Goal: Information Seeking & Learning: Learn about a topic

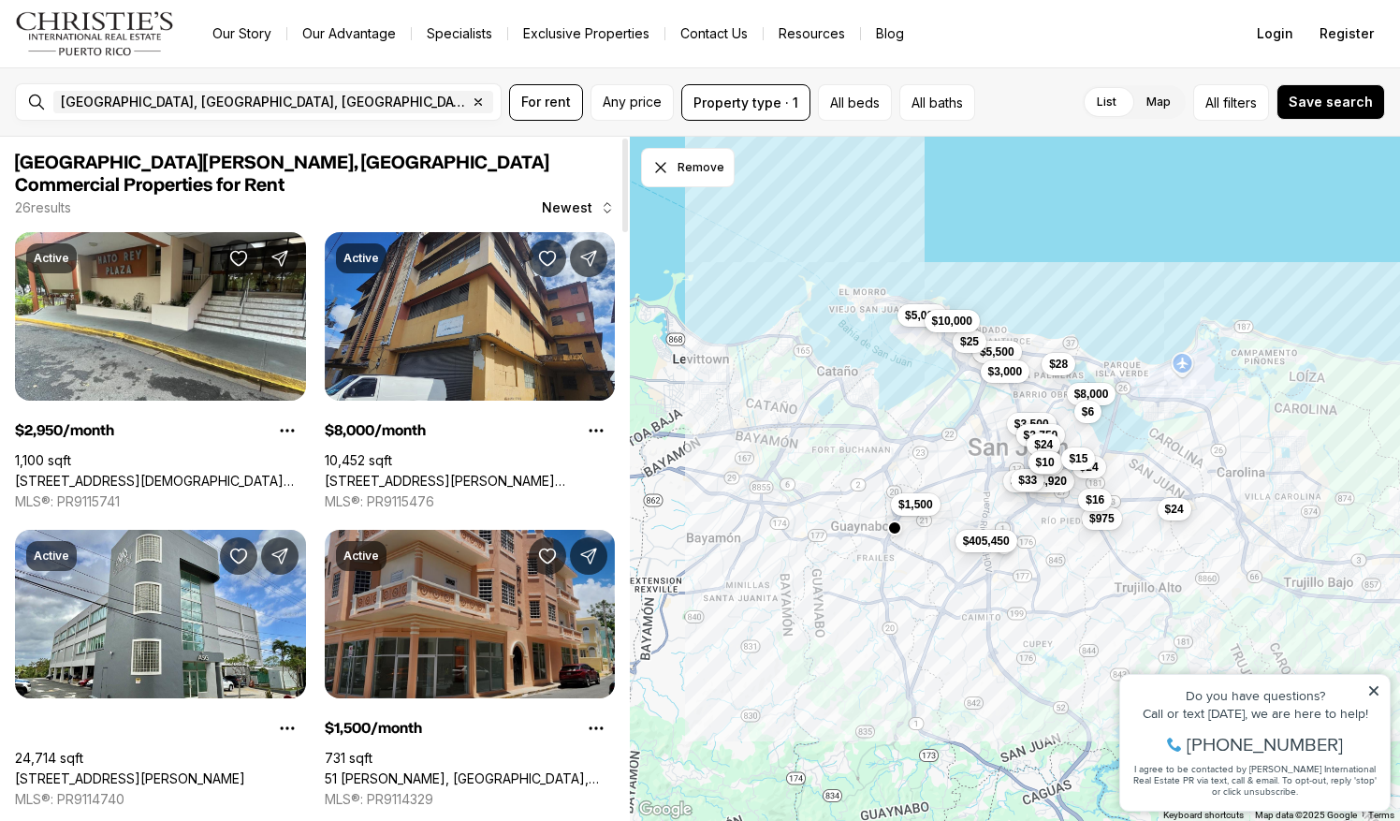
click at [425, 770] on link "51 [PERSON_NAME], [GEOGRAPHIC_DATA], 00921" at bounding box center [470, 778] width 291 height 17
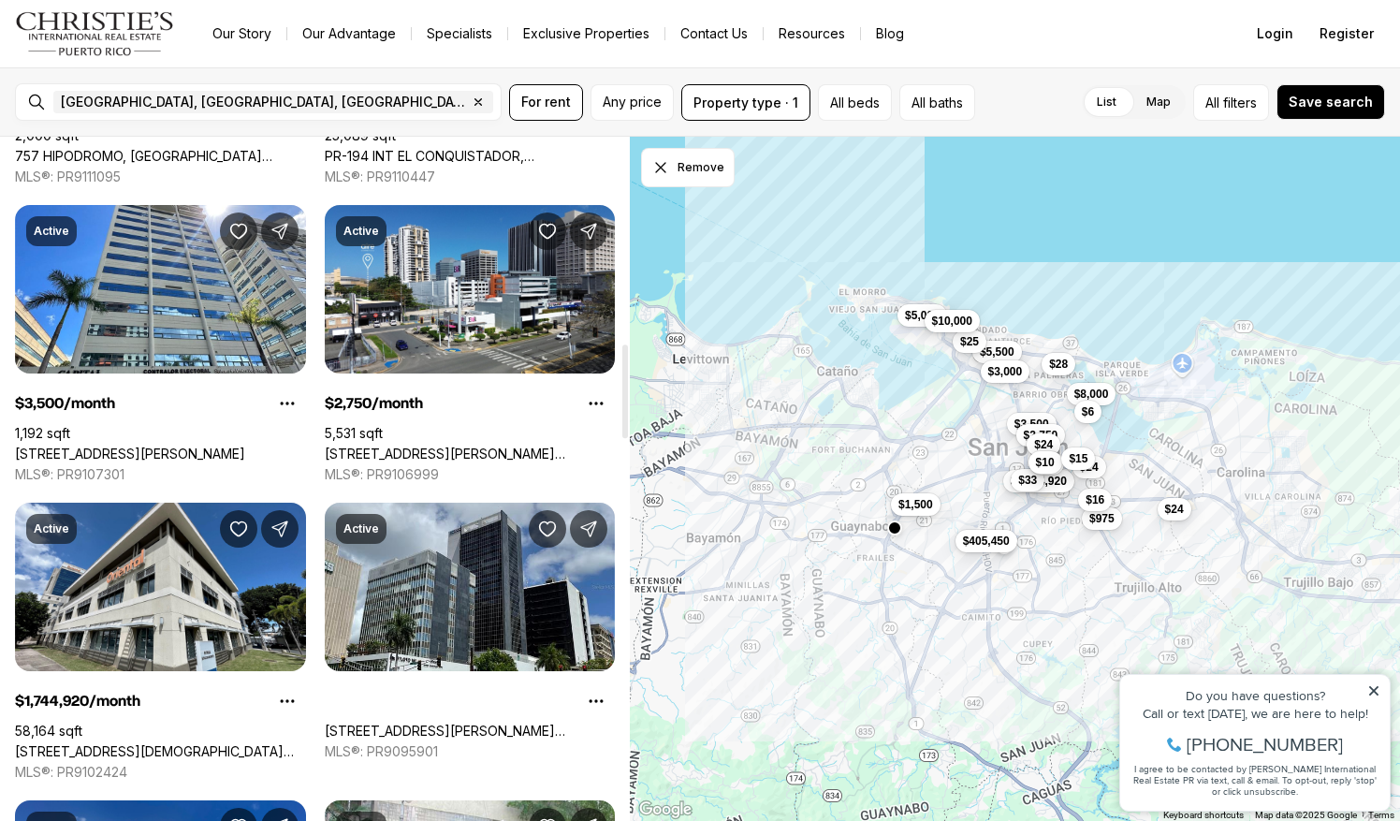
scroll to position [1516, 0]
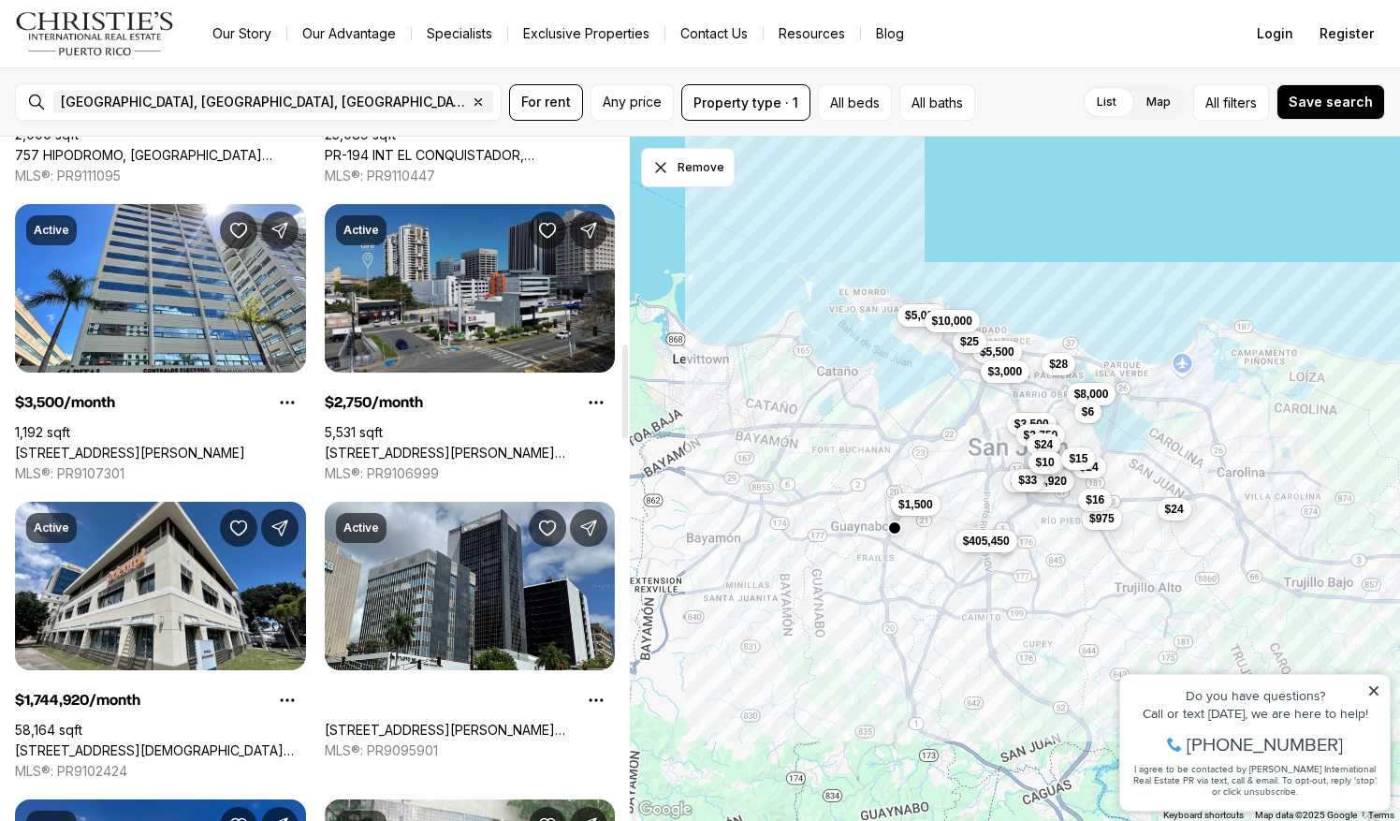
click at [419, 445] on link "[STREET_ADDRESS][PERSON_NAME][PERSON_NAME]" at bounding box center [470, 453] width 291 height 17
